Goal: Transaction & Acquisition: Purchase product/service

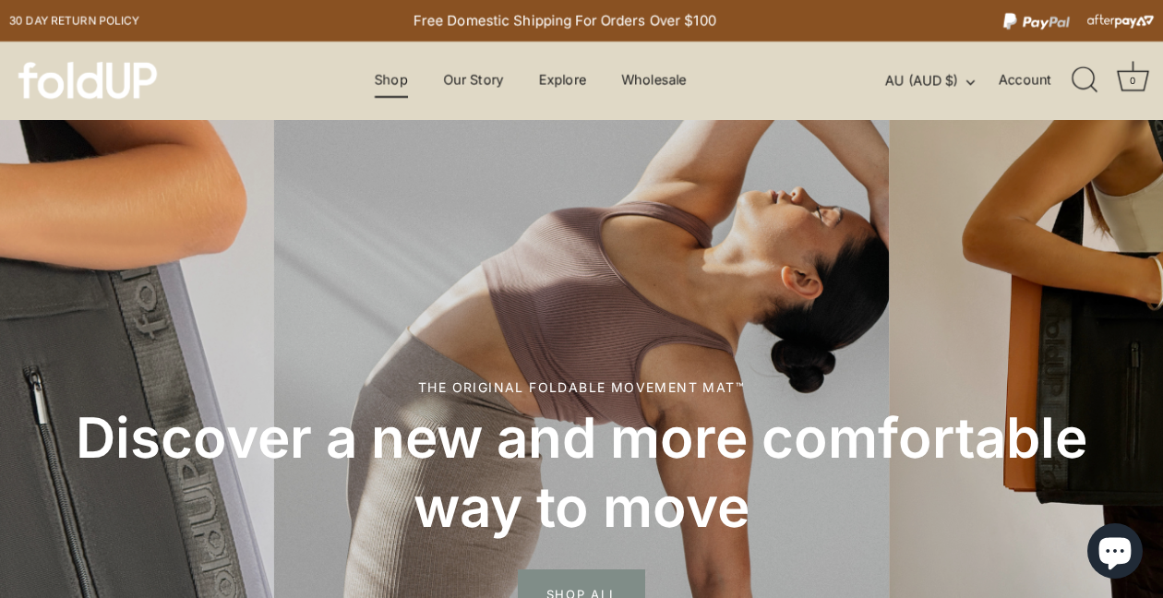
click at [377, 78] on link "Shop" at bounding box center [391, 80] width 66 height 35
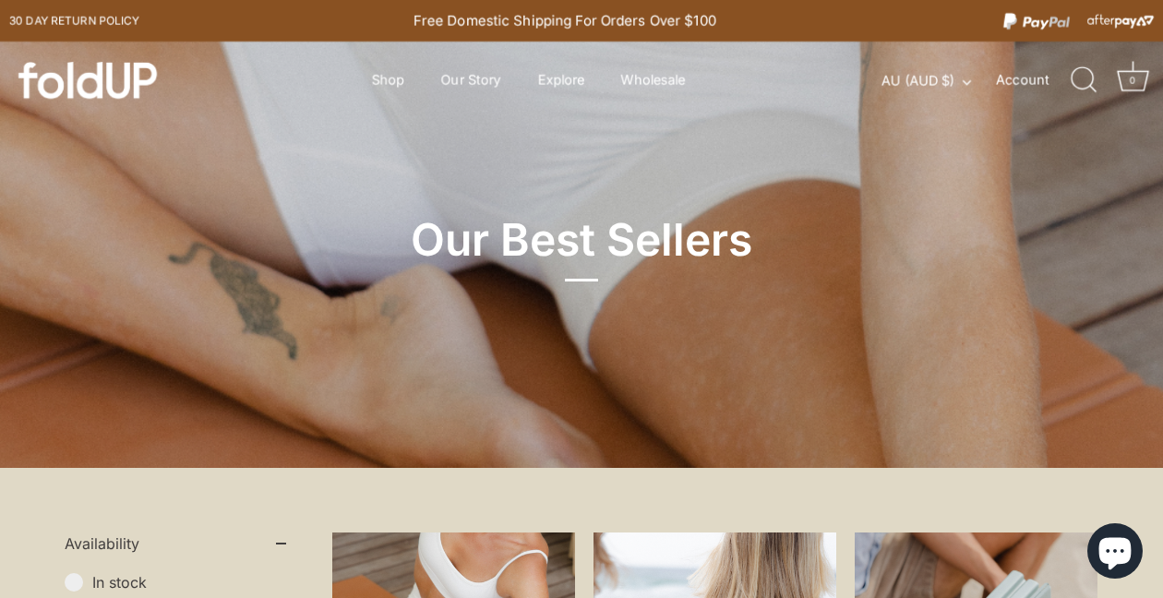
scroll to position [346, 0]
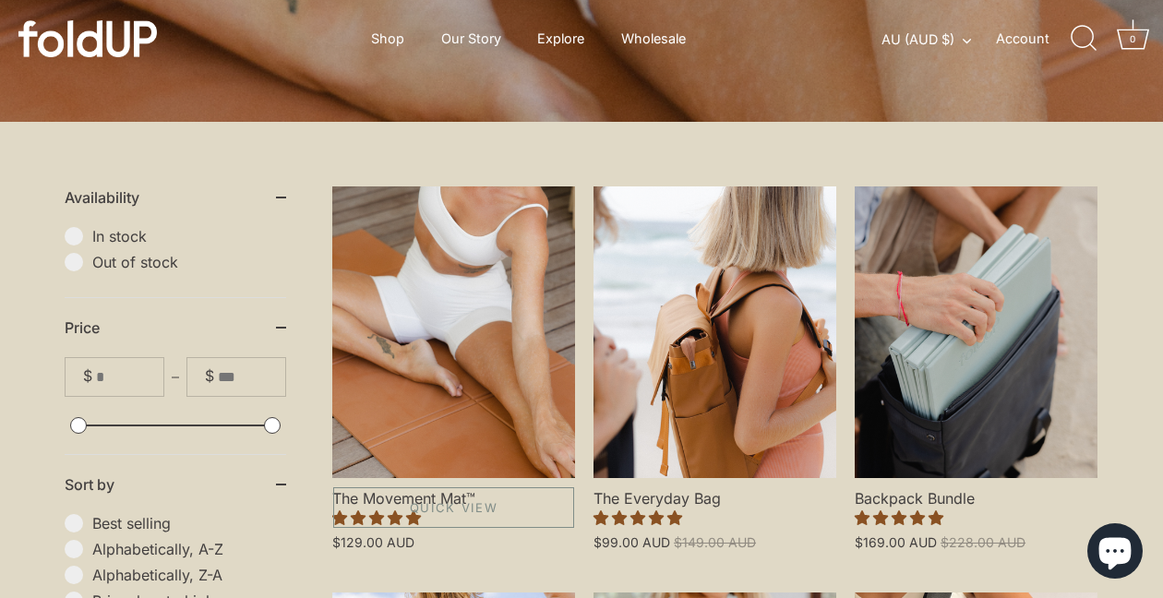
click at [476, 338] on link "The Movement Mat™" at bounding box center [453, 332] width 243 height 292
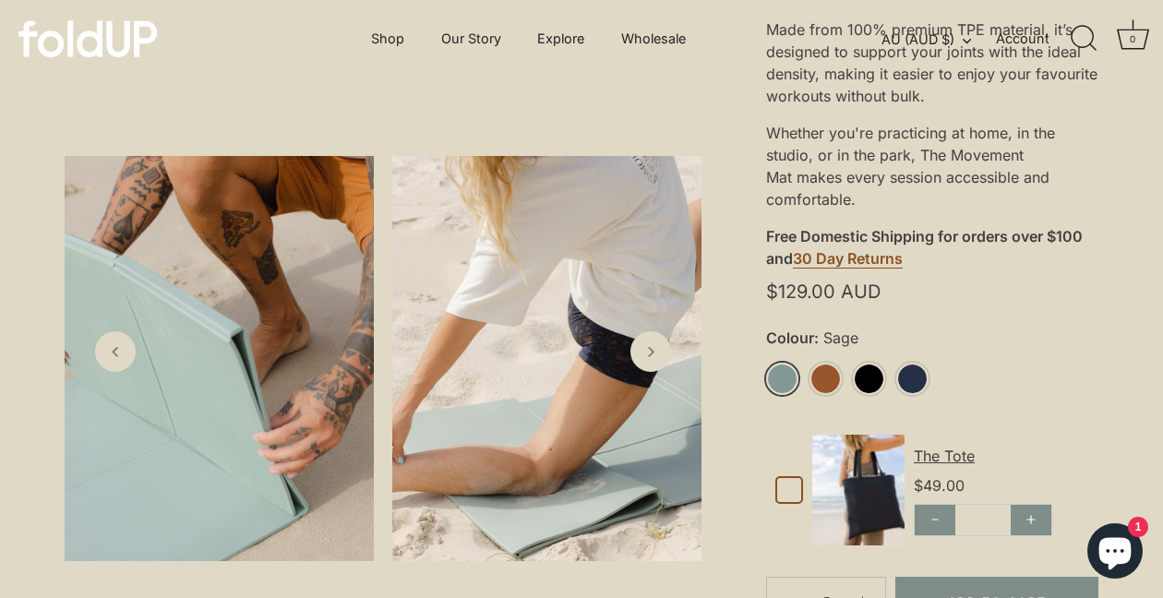
scroll to position [595, 0]
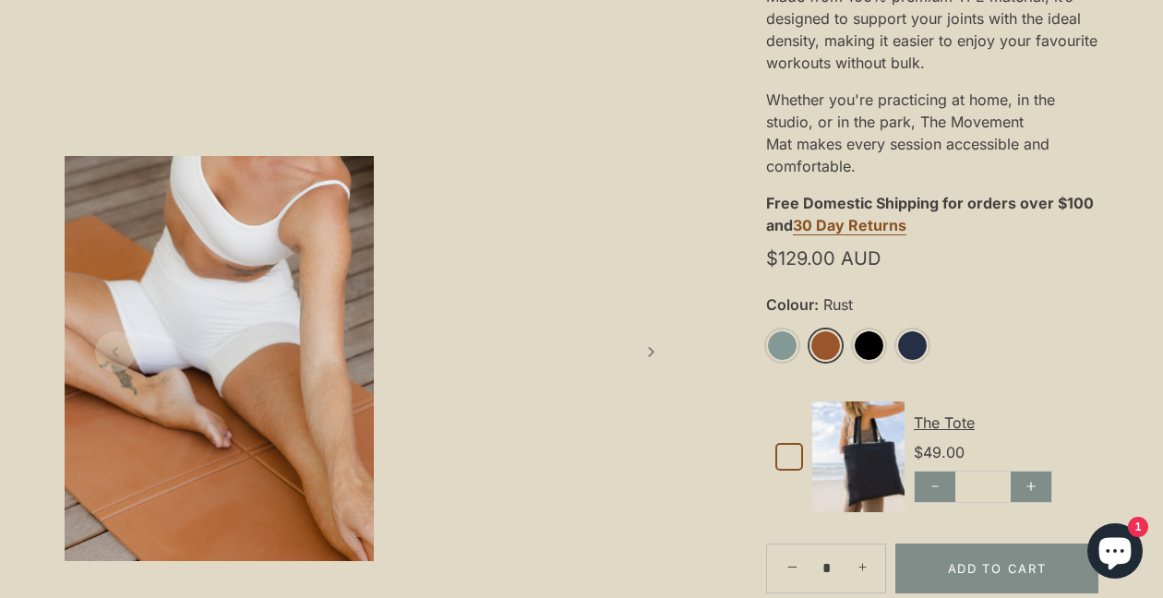
click at [818, 340] on link "Rust" at bounding box center [825, 345] width 32 height 32
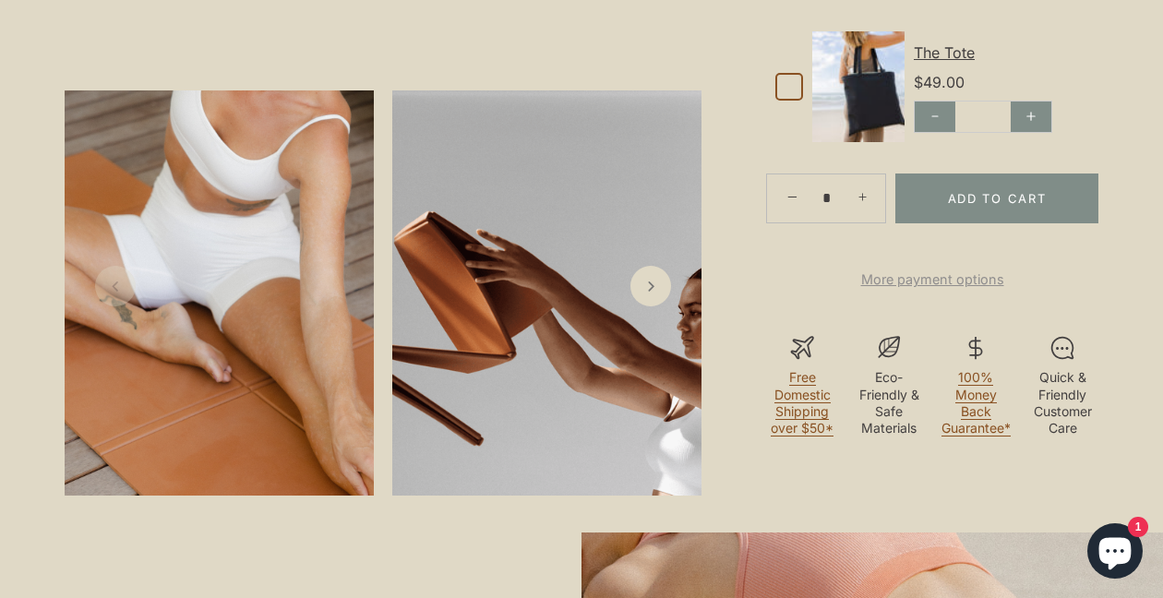
scroll to position [982, 0]
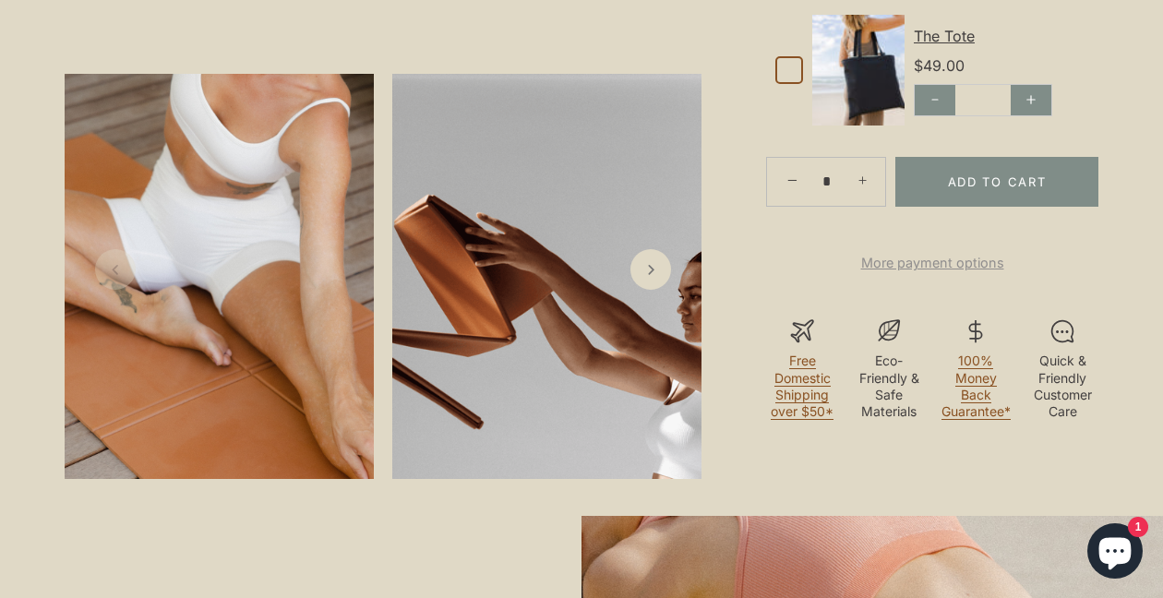
click at [869, 178] on link "+" at bounding box center [864, 181] width 41 height 41
type input "*"
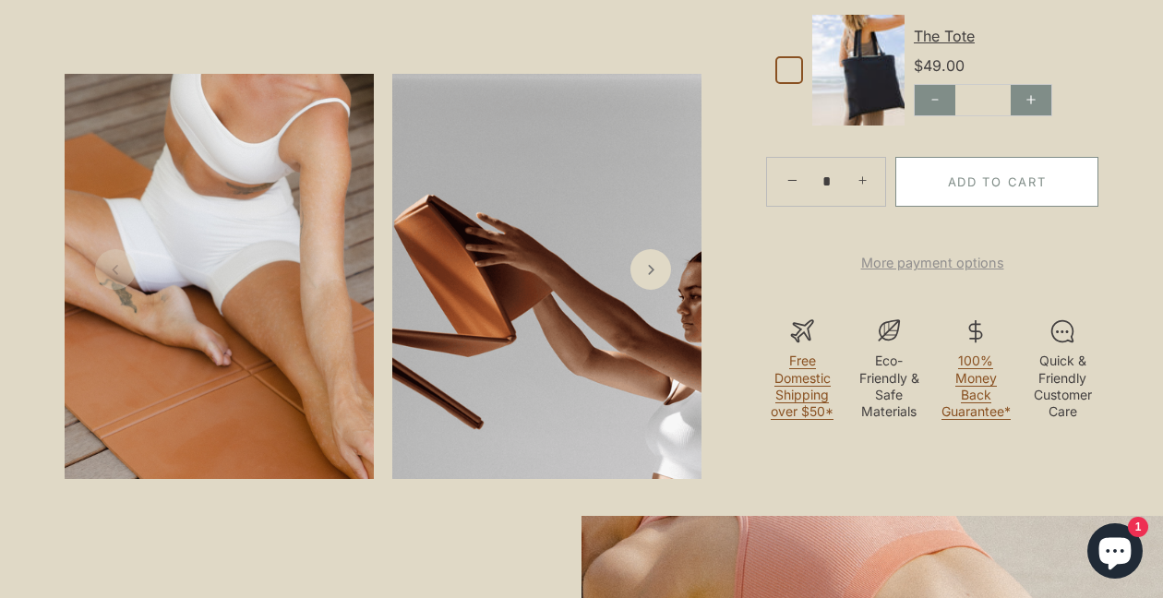
click at [955, 182] on button "Add to Cart" at bounding box center [996, 182] width 203 height 50
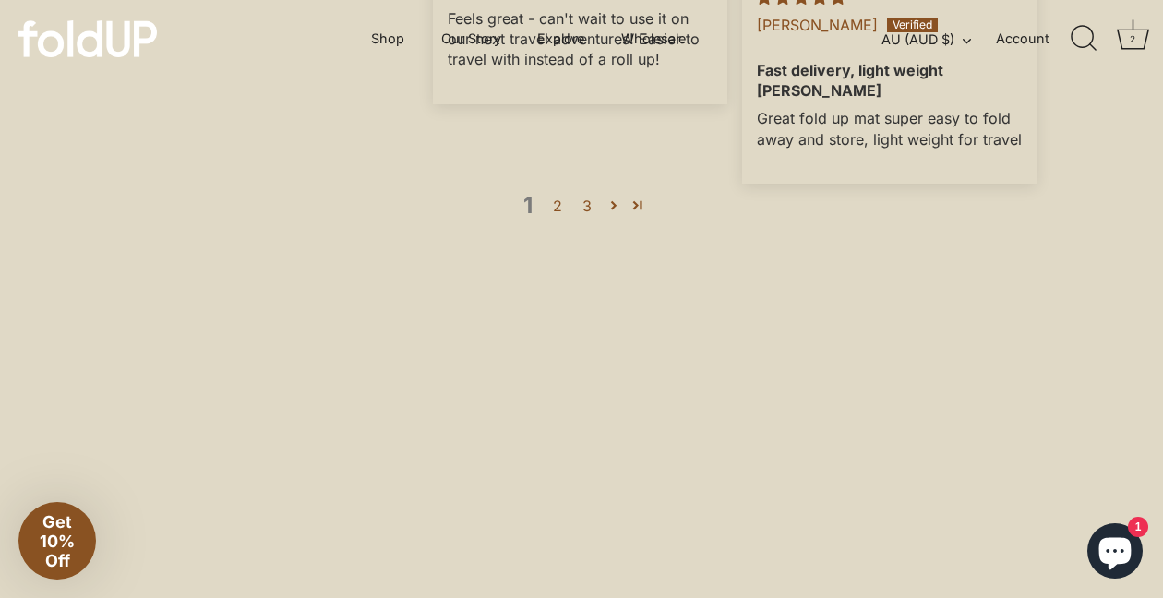
scroll to position [5181, 0]
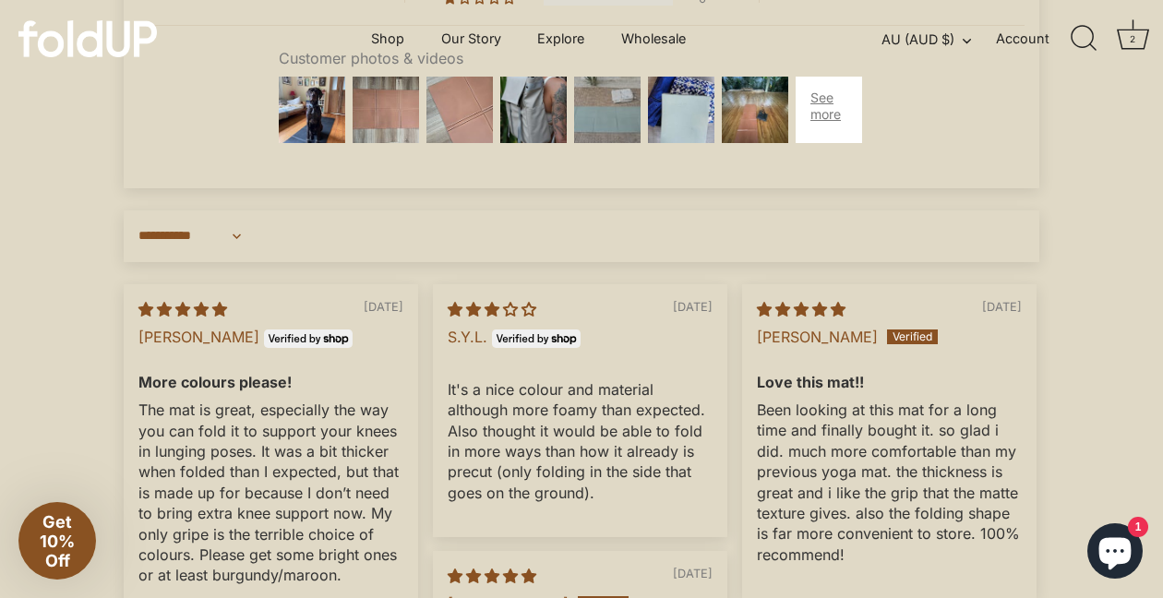
click at [596, 147] on img at bounding box center [607, 110] width 74 height 74
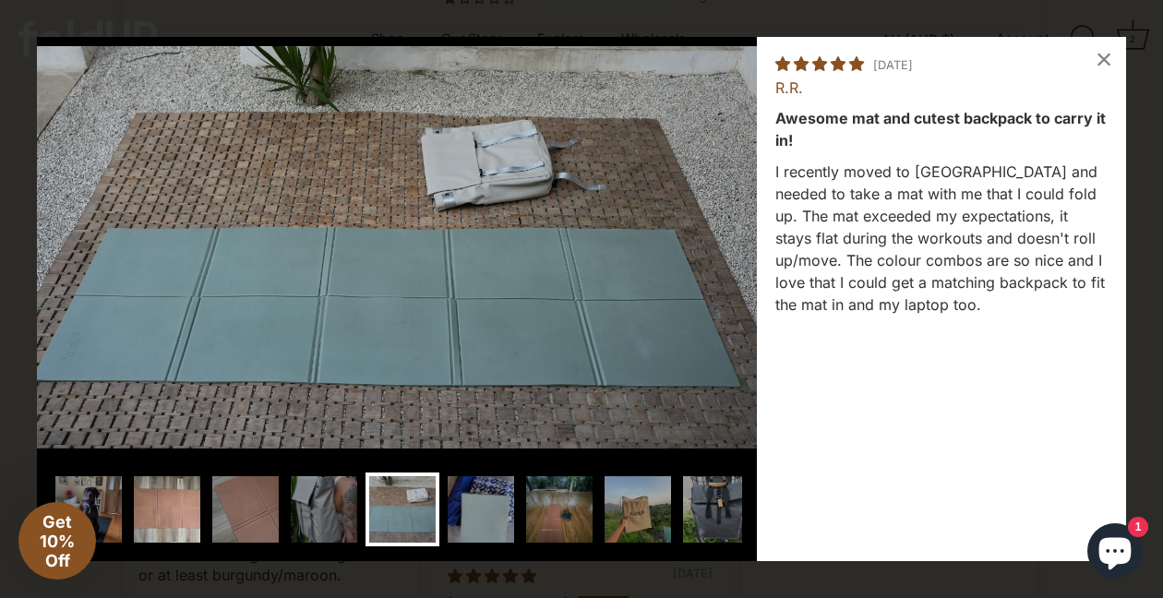
click at [165, 496] on img at bounding box center [167, 509] width 74 height 74
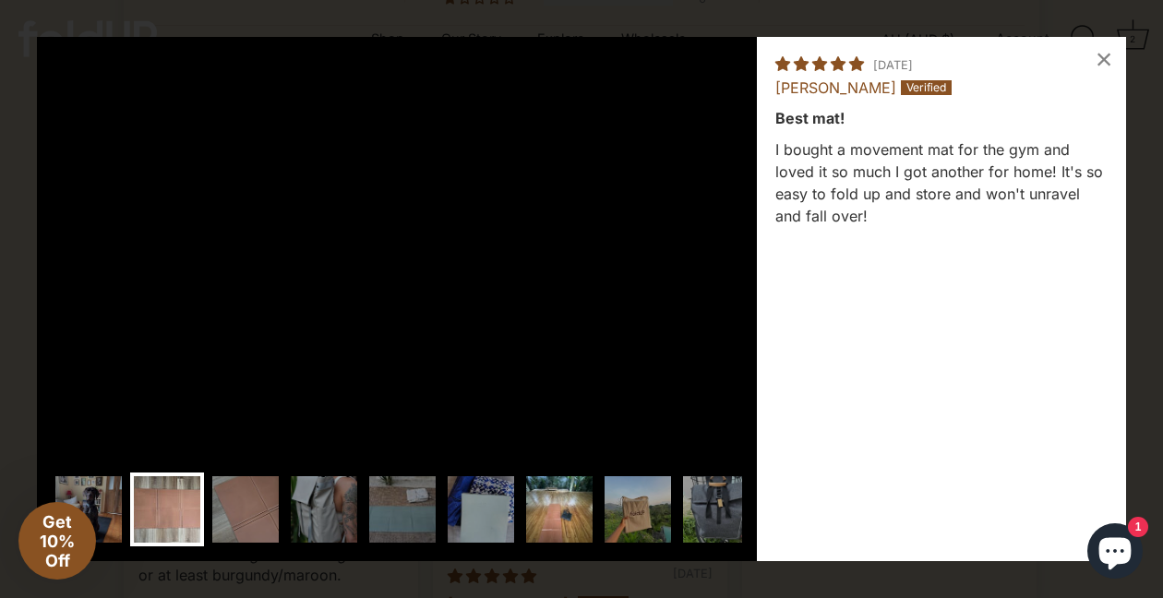
click at [570, 502] on img at bounding box center [559, 509] width 74 height 74
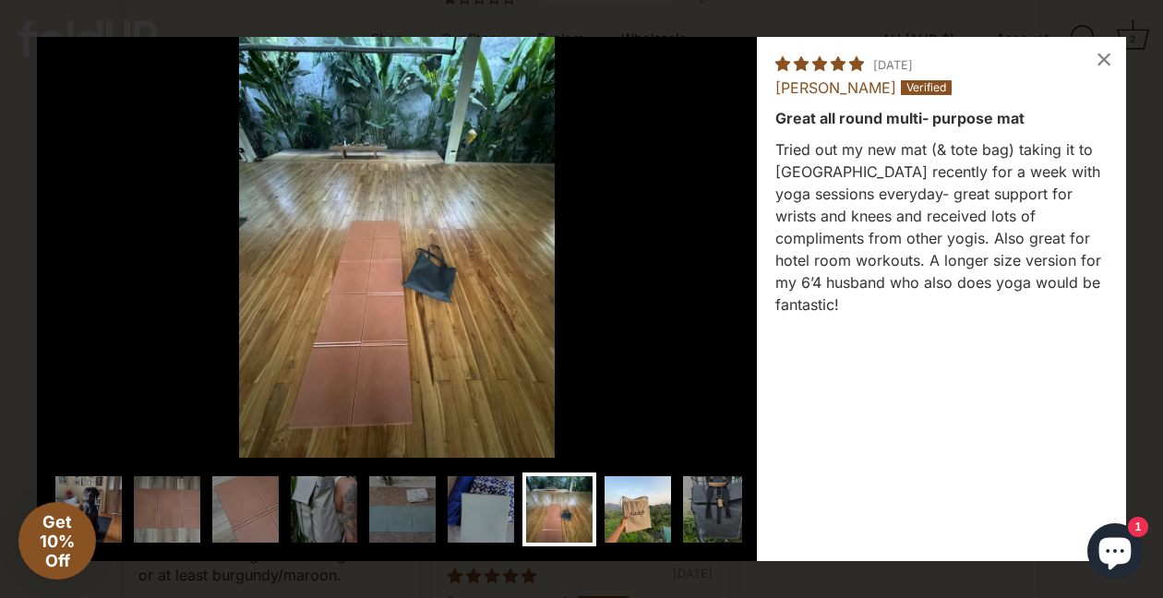
click at [625, 507] on img at bounding box center [638, 509] width 74 height 74
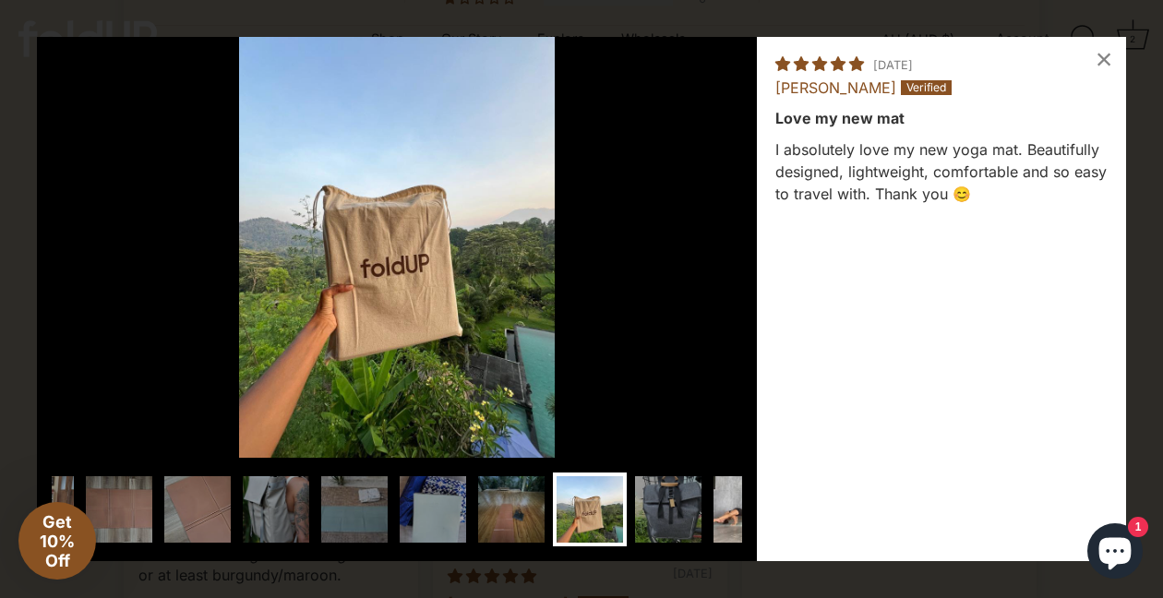
click at [710, 502] on img at bounding box center [747, 509] width 74 height 74
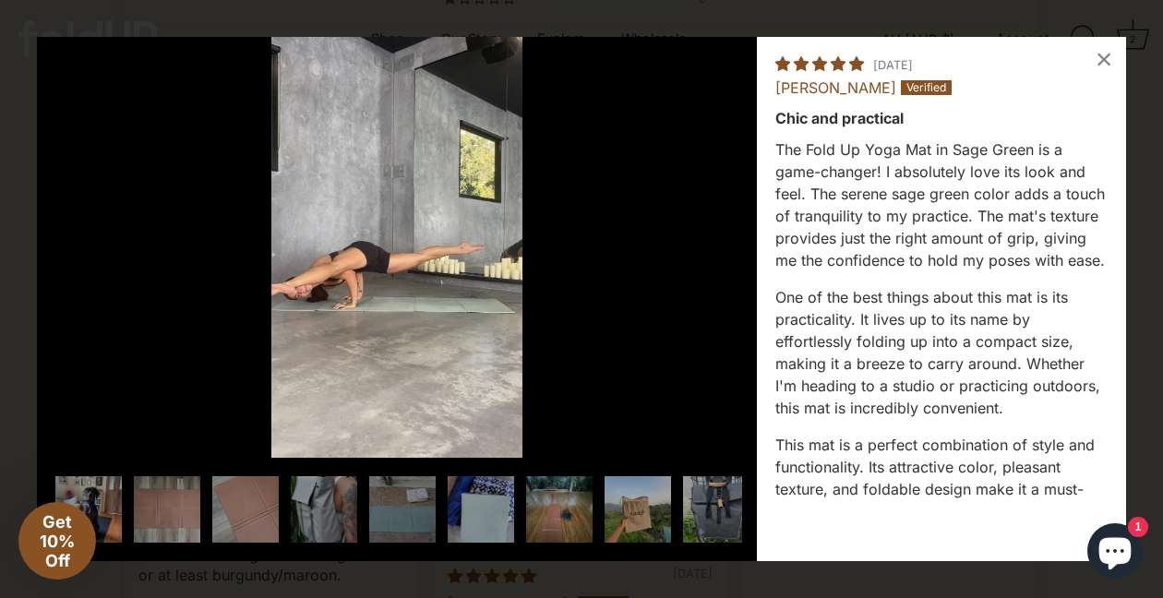
scroll to position [0, 196]
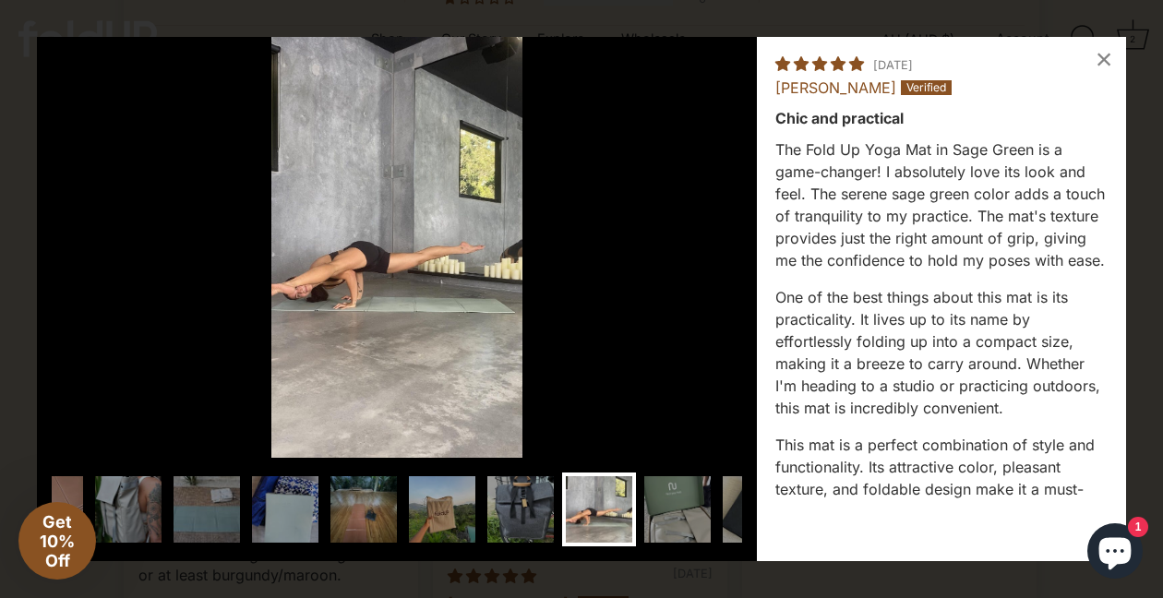
click at [593, 508] on img at bounding box center [599, 509] width 74 height 74
click at [651, 506] on img at bounding box center [677, 509] width 74 height 74
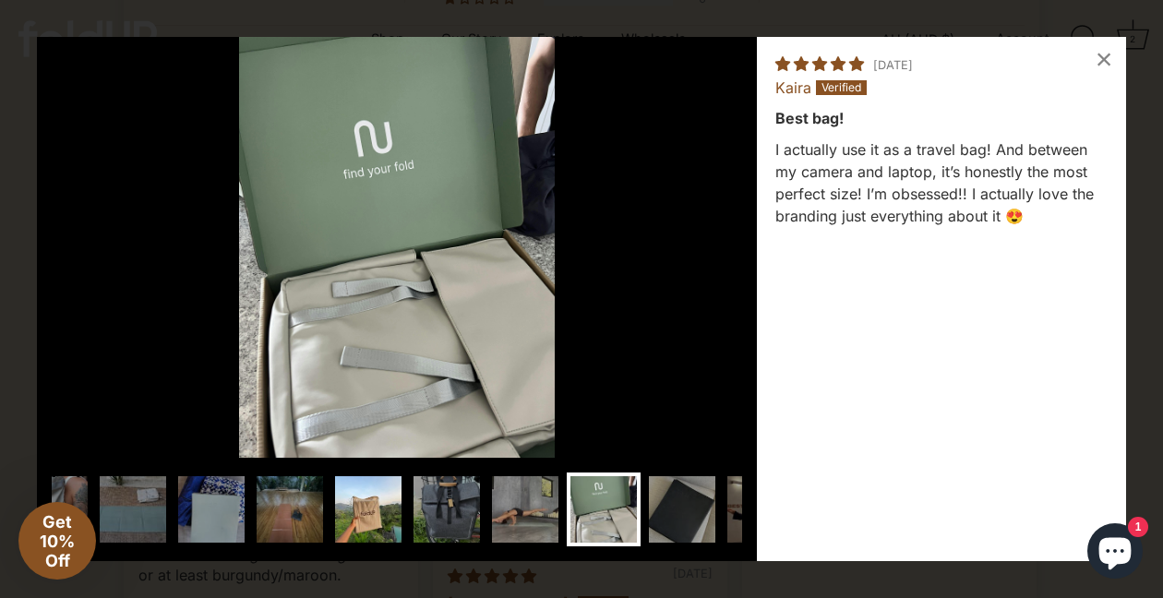
click at [367, 511] on img at bounding box center [368, 509] width 74 height 74
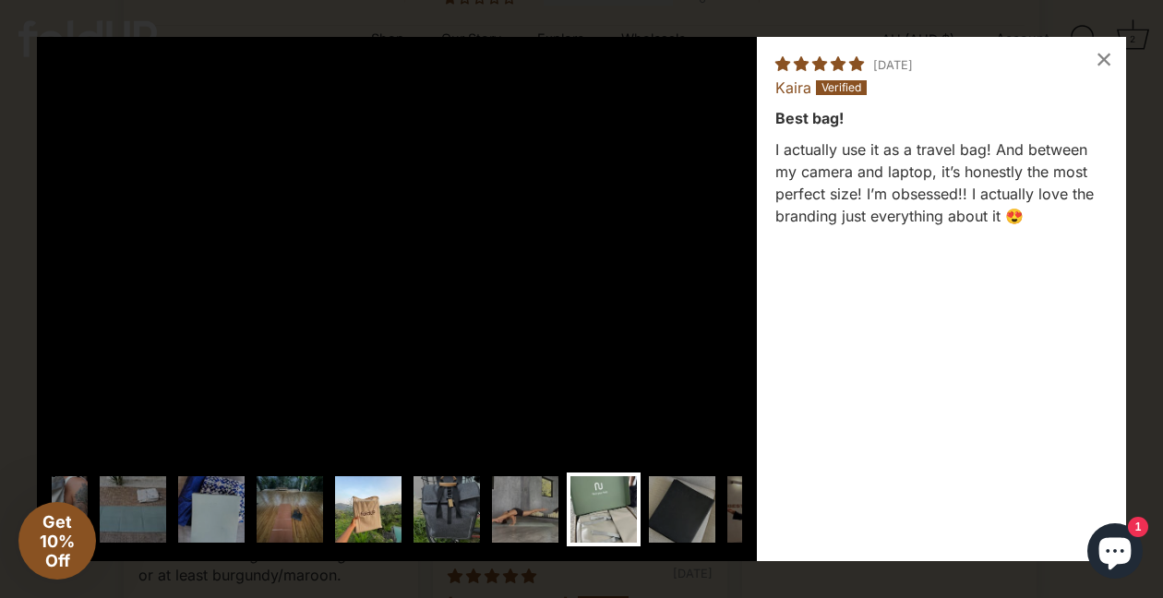
scroll to position [0, 48]
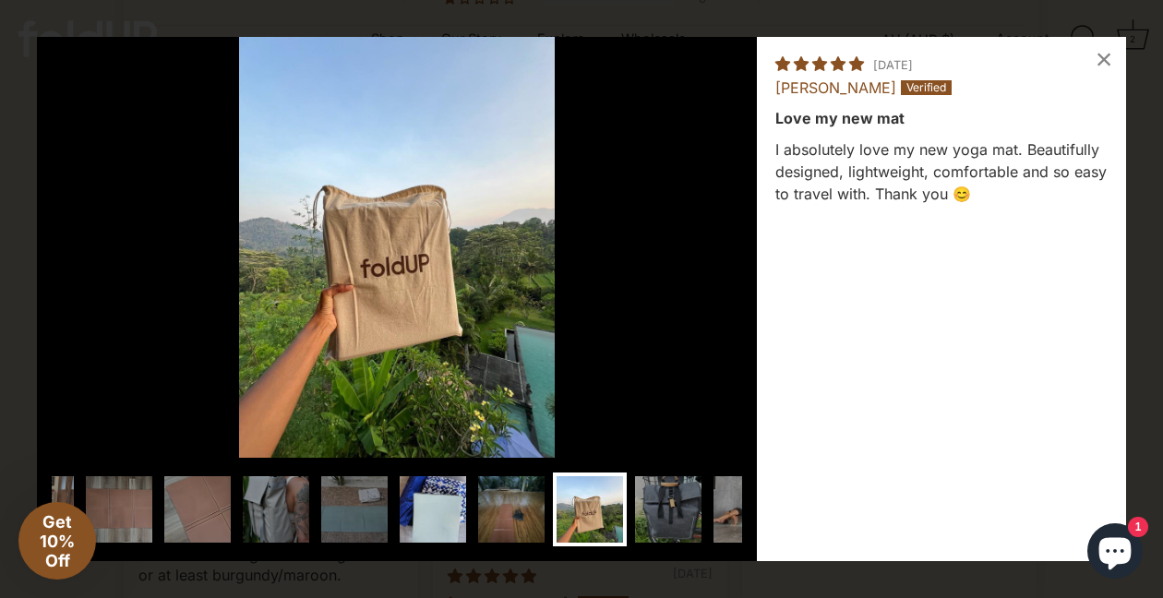
click at [459, 517] on img at bounding box center [433, 509] width 74 height 74
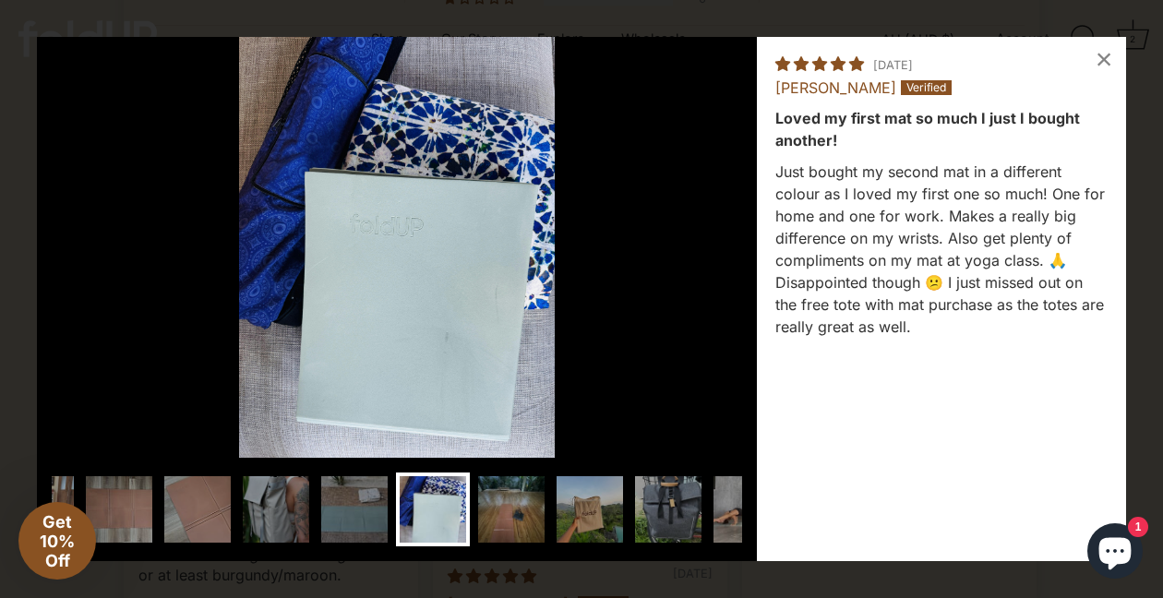
scroll to position [0, 0]
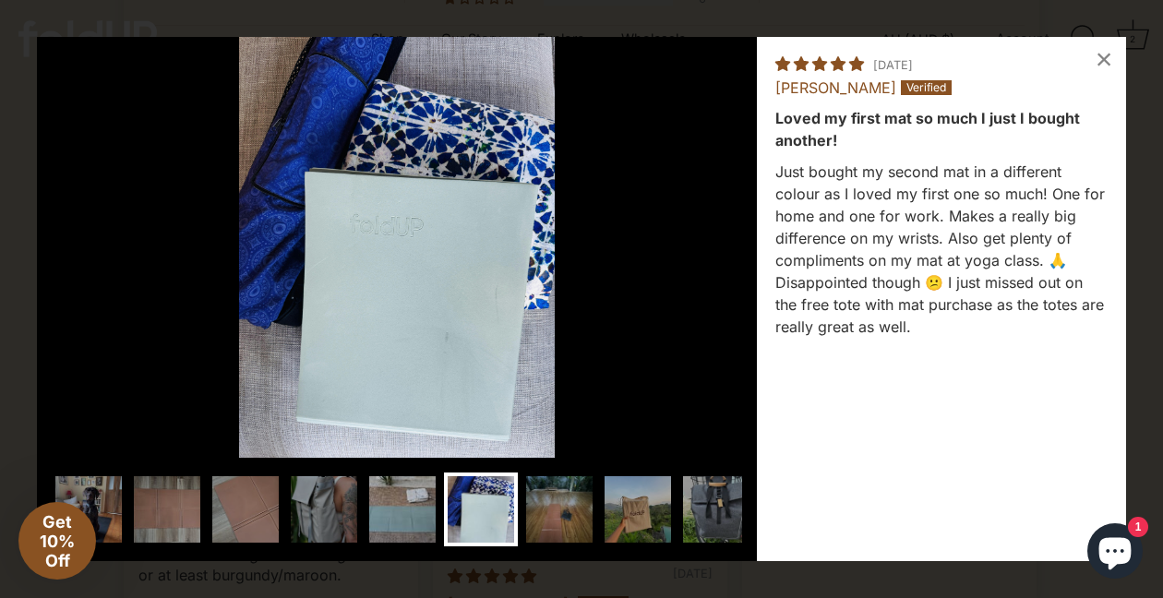
click at [366, 519] on img at bounding box center [402, 509] width 74 height 74
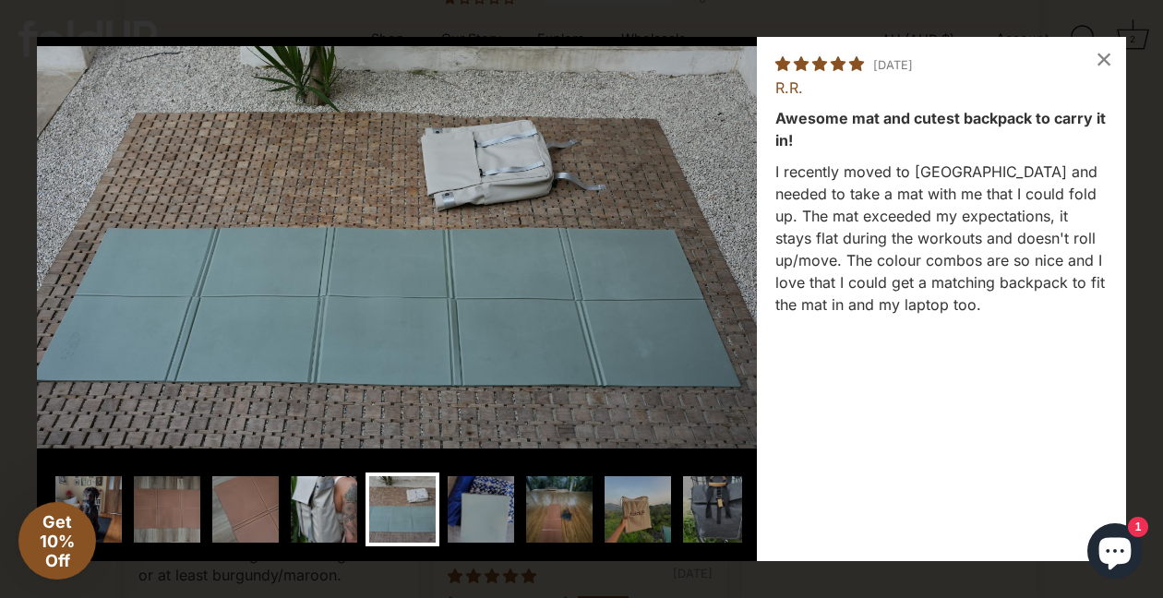
click at [338, 511] on img at bounding box center [324, 509] width 74 height 74
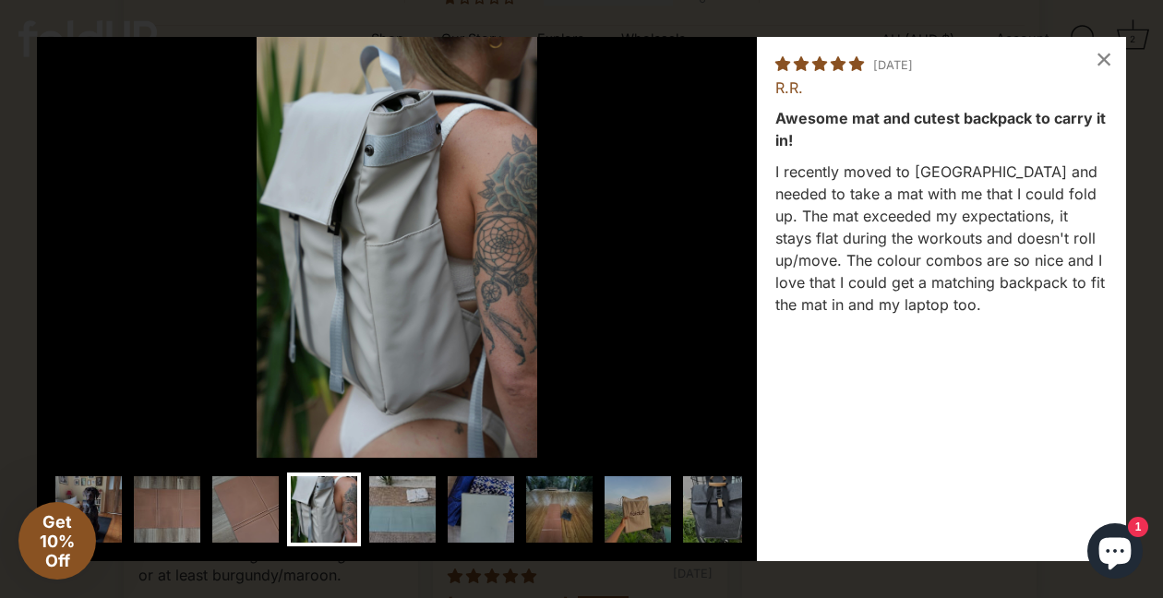
click at [396, 517] on img at bounding box center [402, 509] width 74 height 74
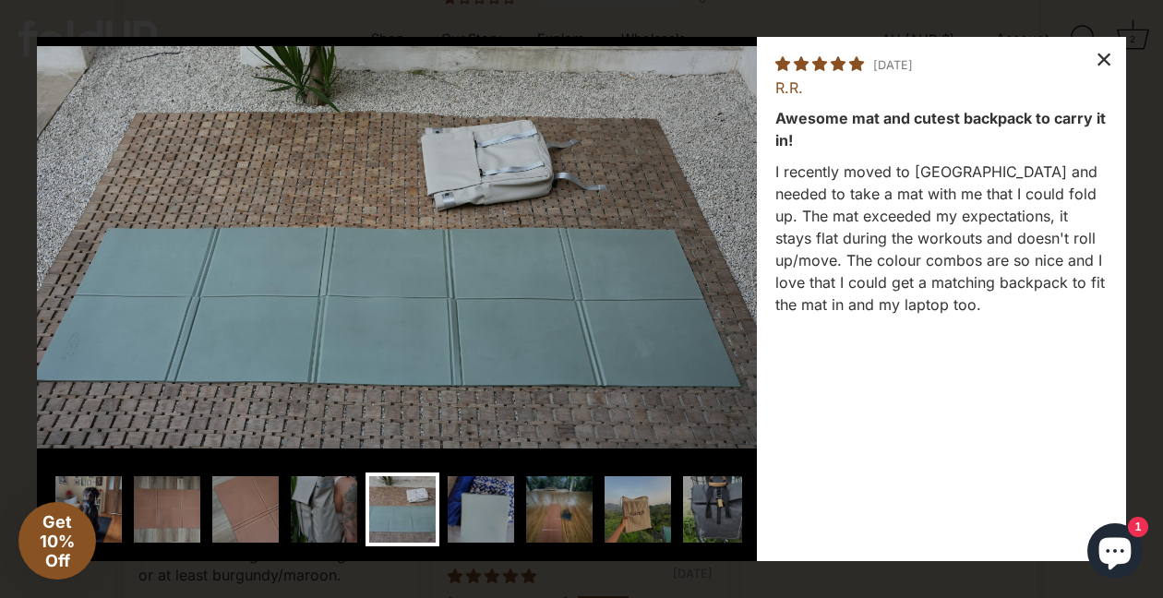
click at [1098, 57] on div "×" at bounding box center [1103, 59] width 44 height 44
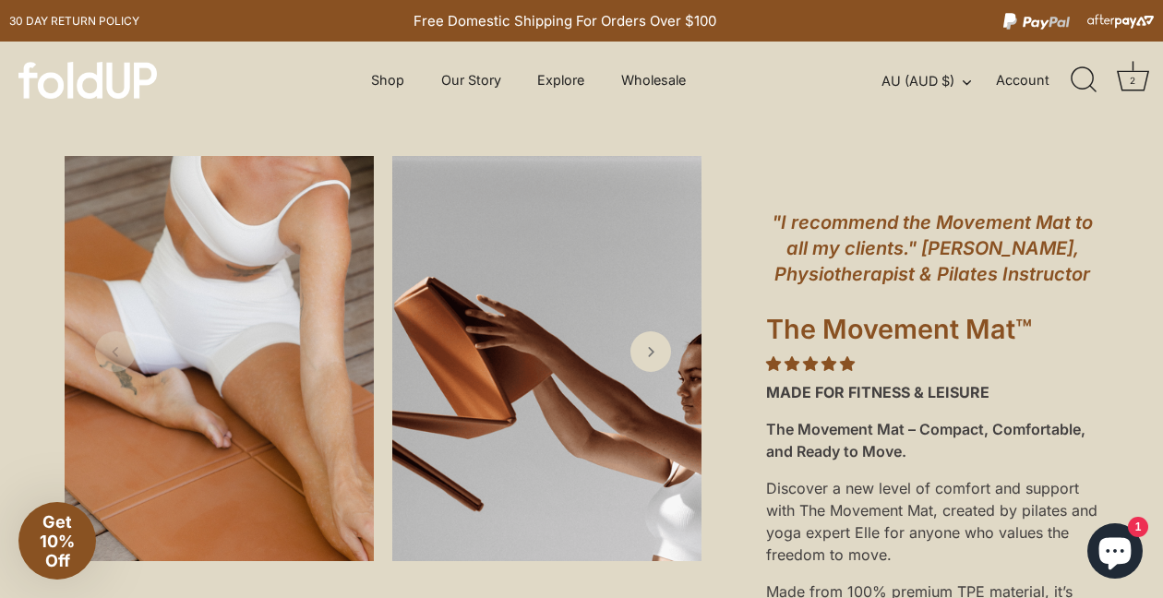
click at [1121, 83] on icon "Cart" at bounding box center [1133, 76] width 32 height 32
